Goal: Task Accomplishment & Management: Manage account settings

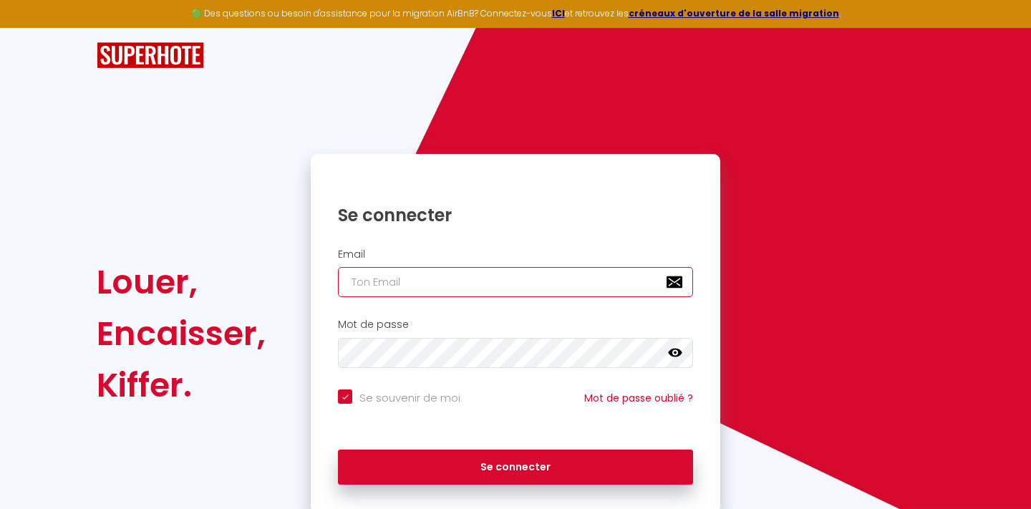
type input "[EMAIL_ADDRESS][DOMAIN_NAME]"
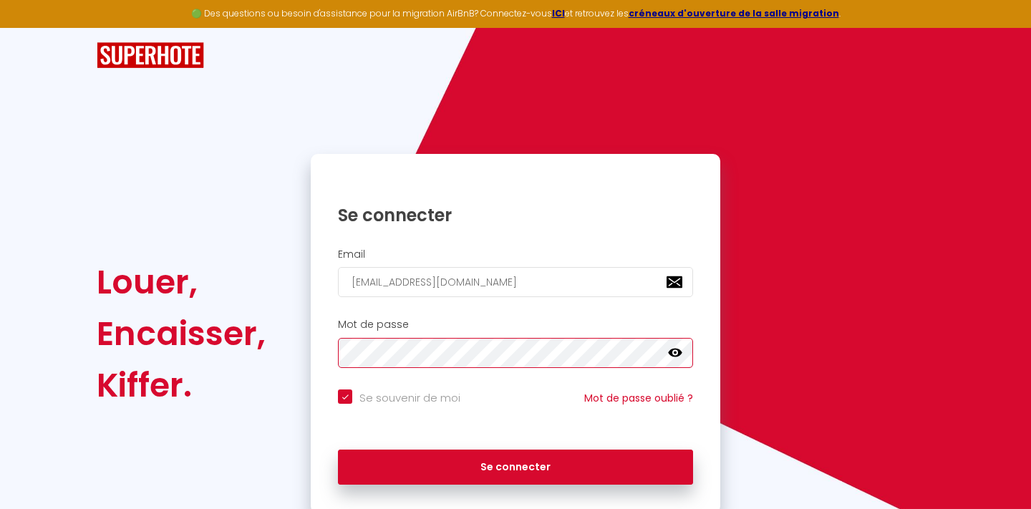
click at [516, 465] on button "Se connecter" at bounding box center [515, 468] width 355 height 36
checkbox input "true"
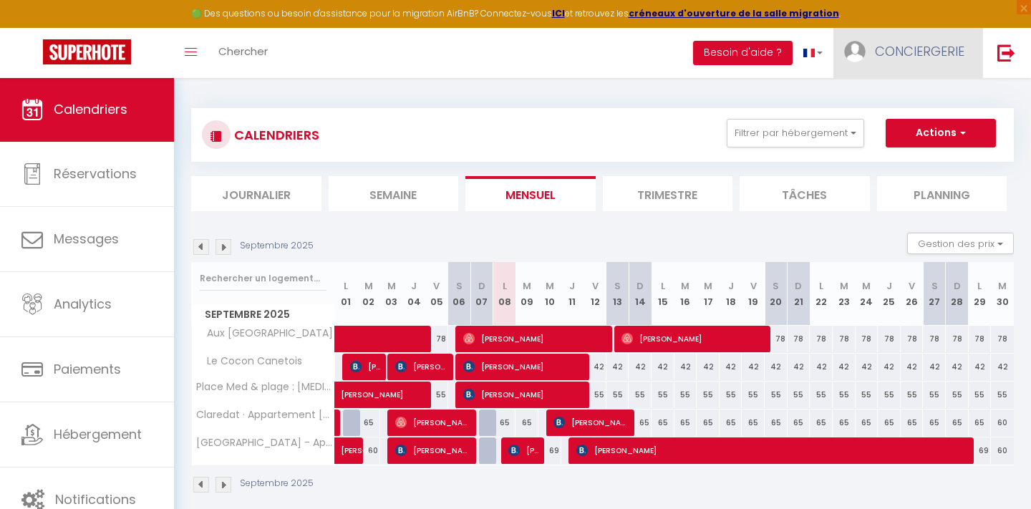
click at [914, 52] on span "CONCIERGERIE" at bounding box center [920, 51] width 90 height 18
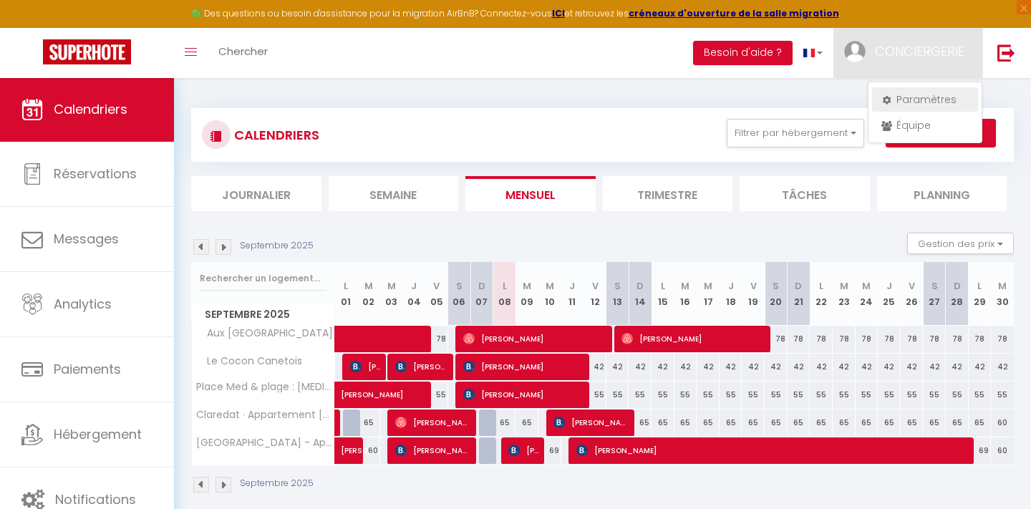
click at [912, 97] on link "Paramètres" at bounding box center [925, 99] width 106 height 24
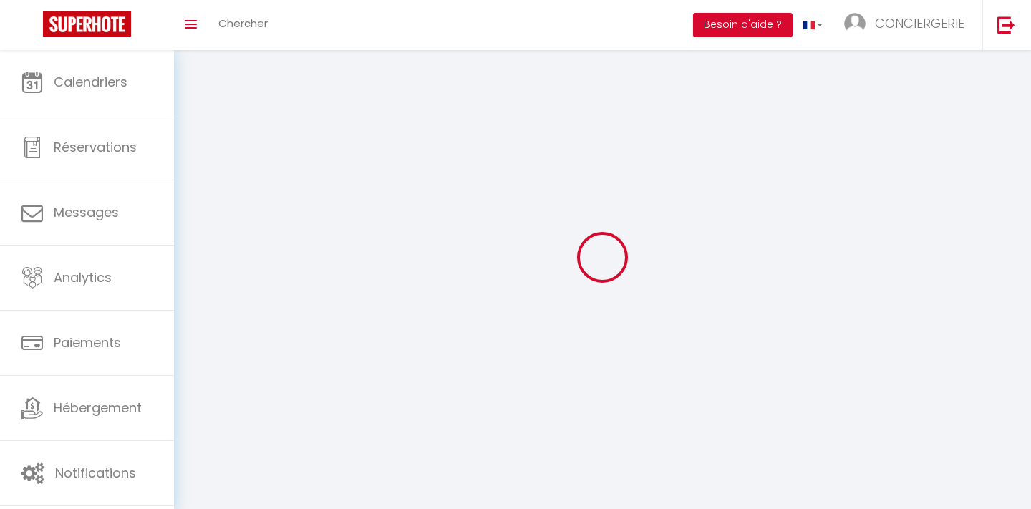
type input "CONCIERGERIE"
type input "CATALANE"
type input "0750820447"
type input "[STREET_ADDRESS]"
type input "[GEOGRAPHIC_DATA]"
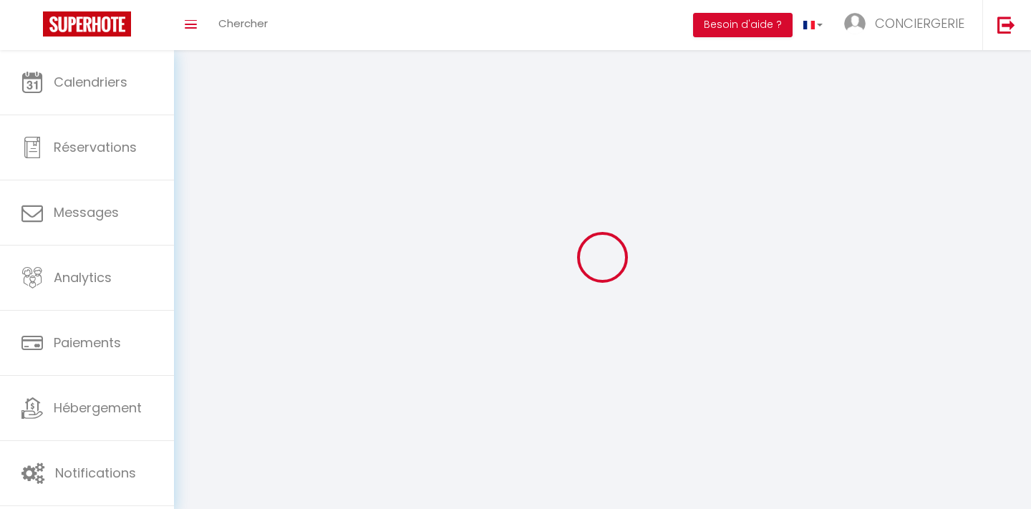
type input "66000"
type input "J2khZhaPFQkOPCjZPWdrTzZud"
type input "g6vm0rRliHMDK5fMiNv7VE7Oc"
type input "[URL][DOMAIN_NAME]"
select select "1"
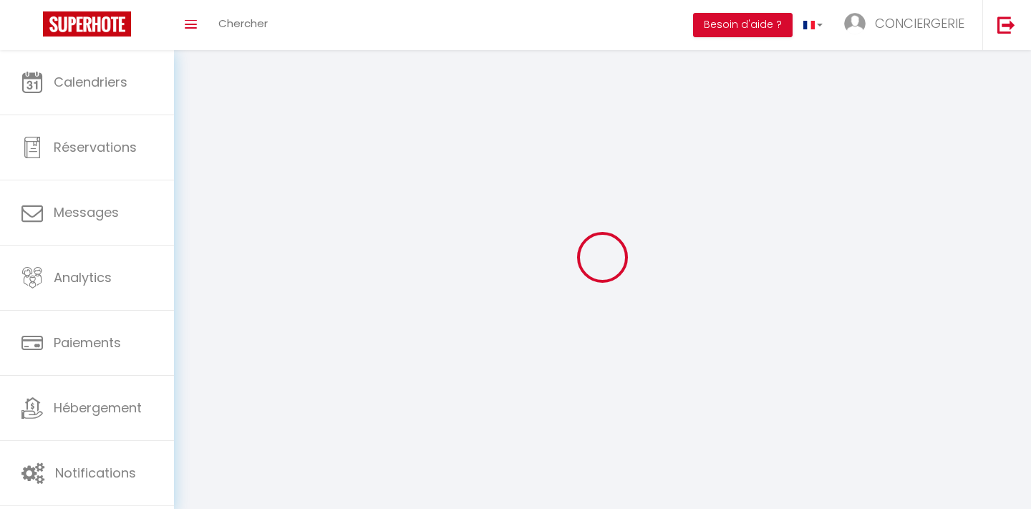
select select "28"
select select "fr"
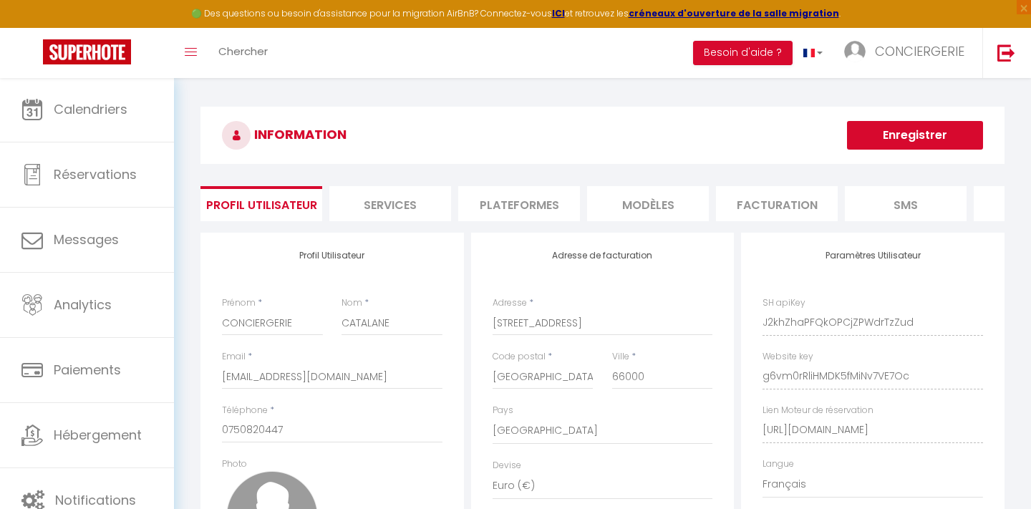
click at [532, 213] on li "Plateformes" at bounding box center [519, 203] width 122 height 35
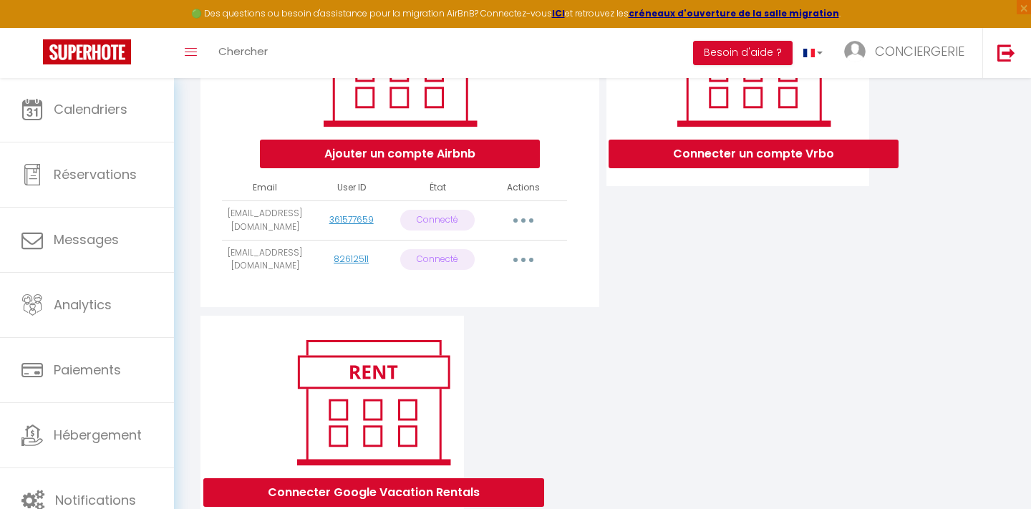
scroll to position [253, 0]
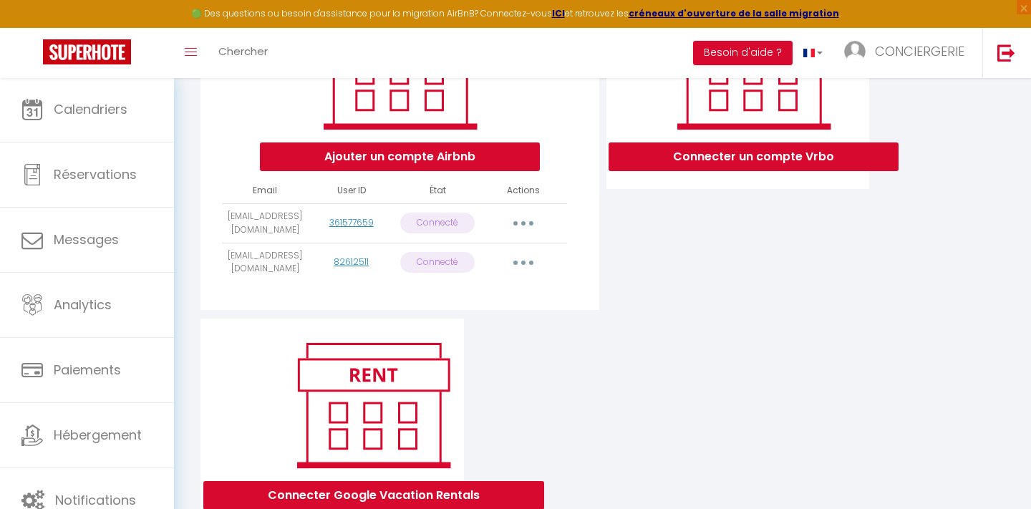
click at [476, 150] on button "Ajouter un compte Airbnb" at bounding box center [400, 157] width 280 height 29
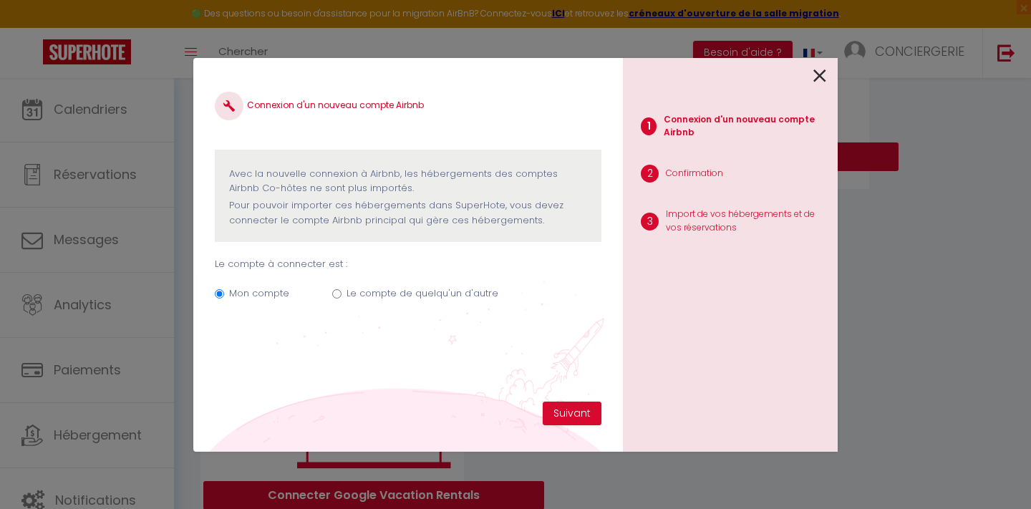
click at [338, 292] on input "Le compte de quelqu'un d'autre" at bounding box center [336, 293] width 9 height 9
radio input "true"
radio input "false"
